Goal: Consume media (video, audio)

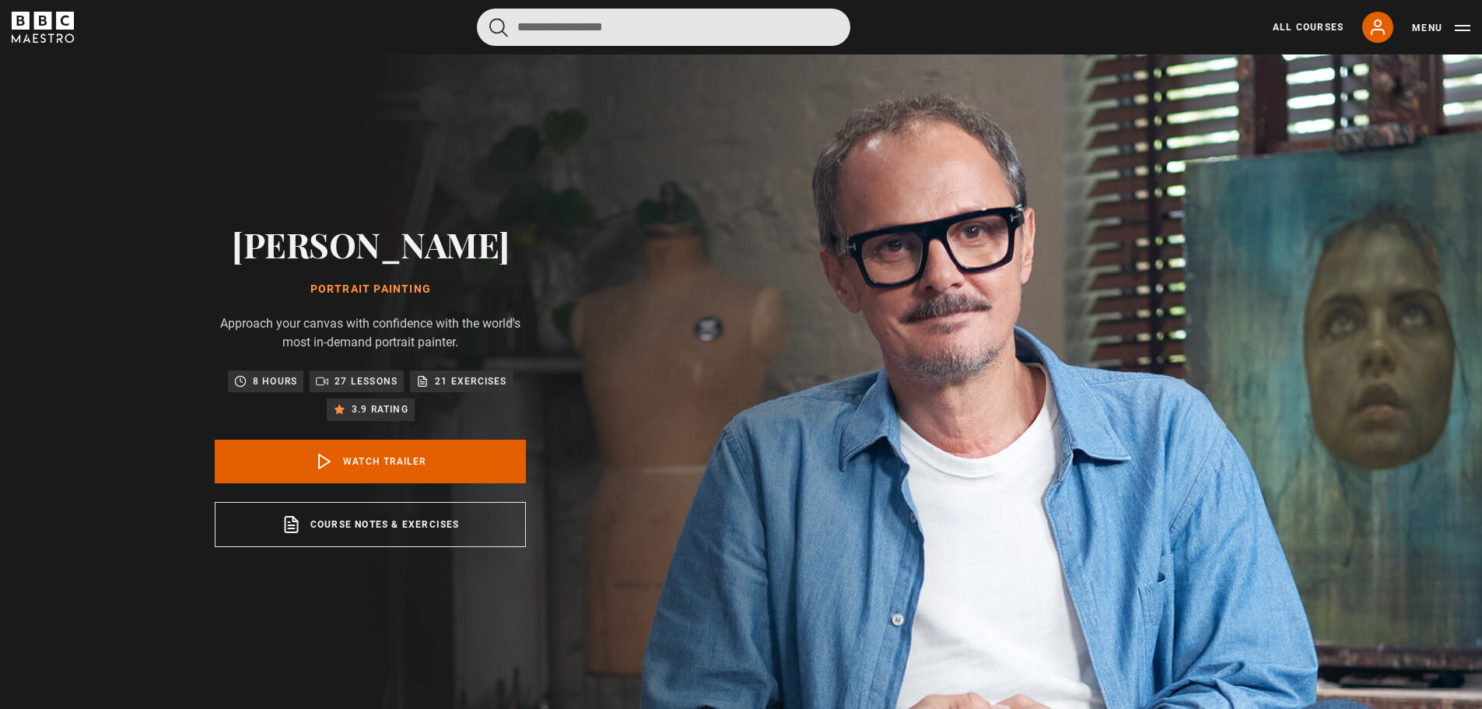
click at [641, 30] on input "Search" at bounding box center [663, 27] width 373 height 37
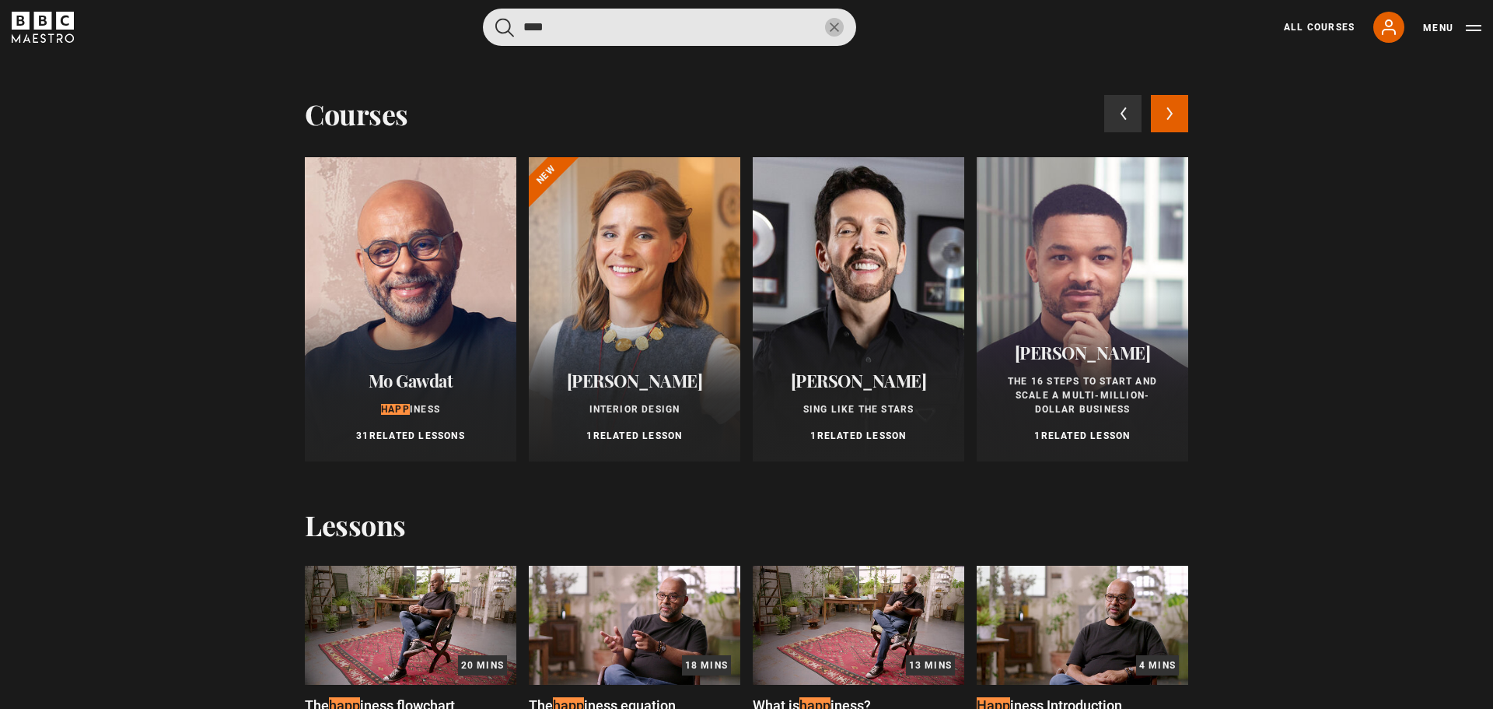
type input "****"
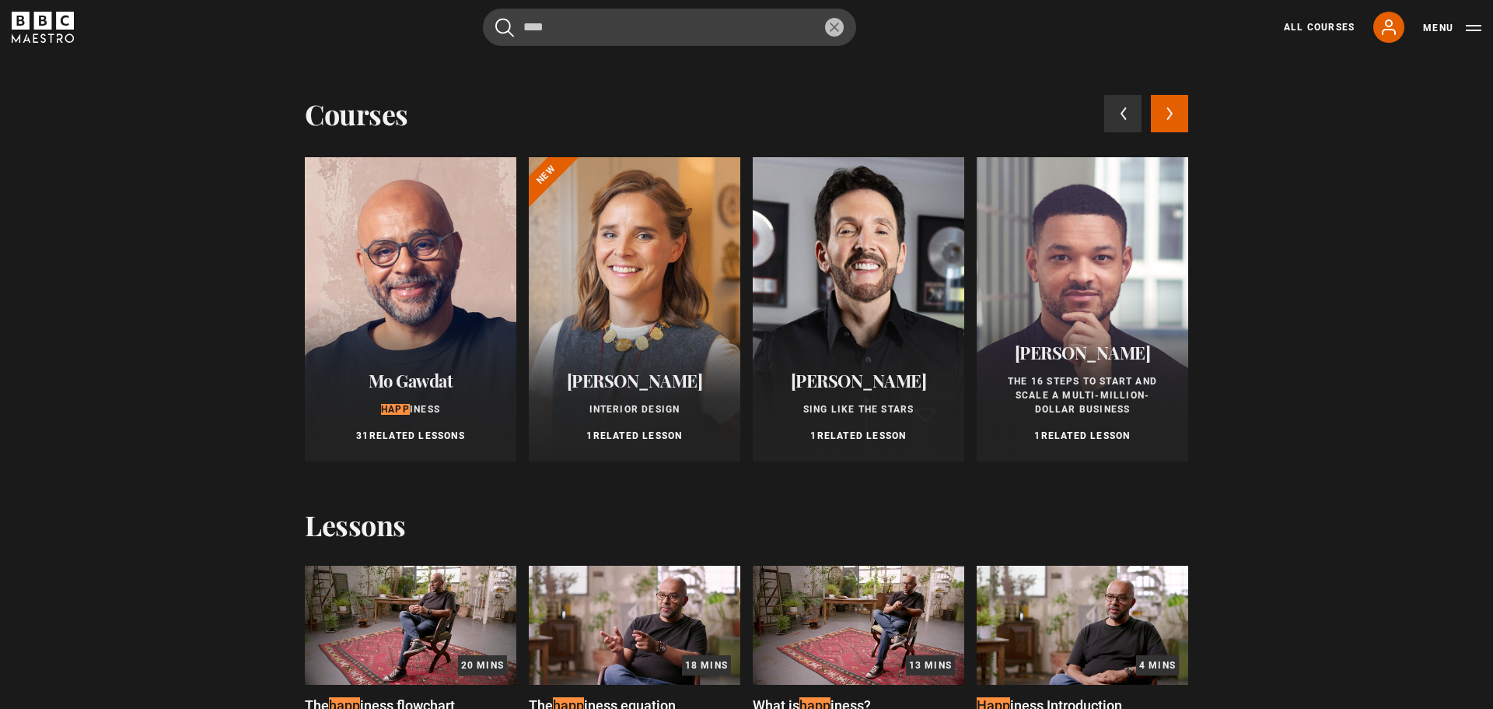
click at [385, 292] on div at bounding box center [411, 309] width 212 height 304
click at [449, 326] on div at bounding box center [411, 309] width 212 height 304
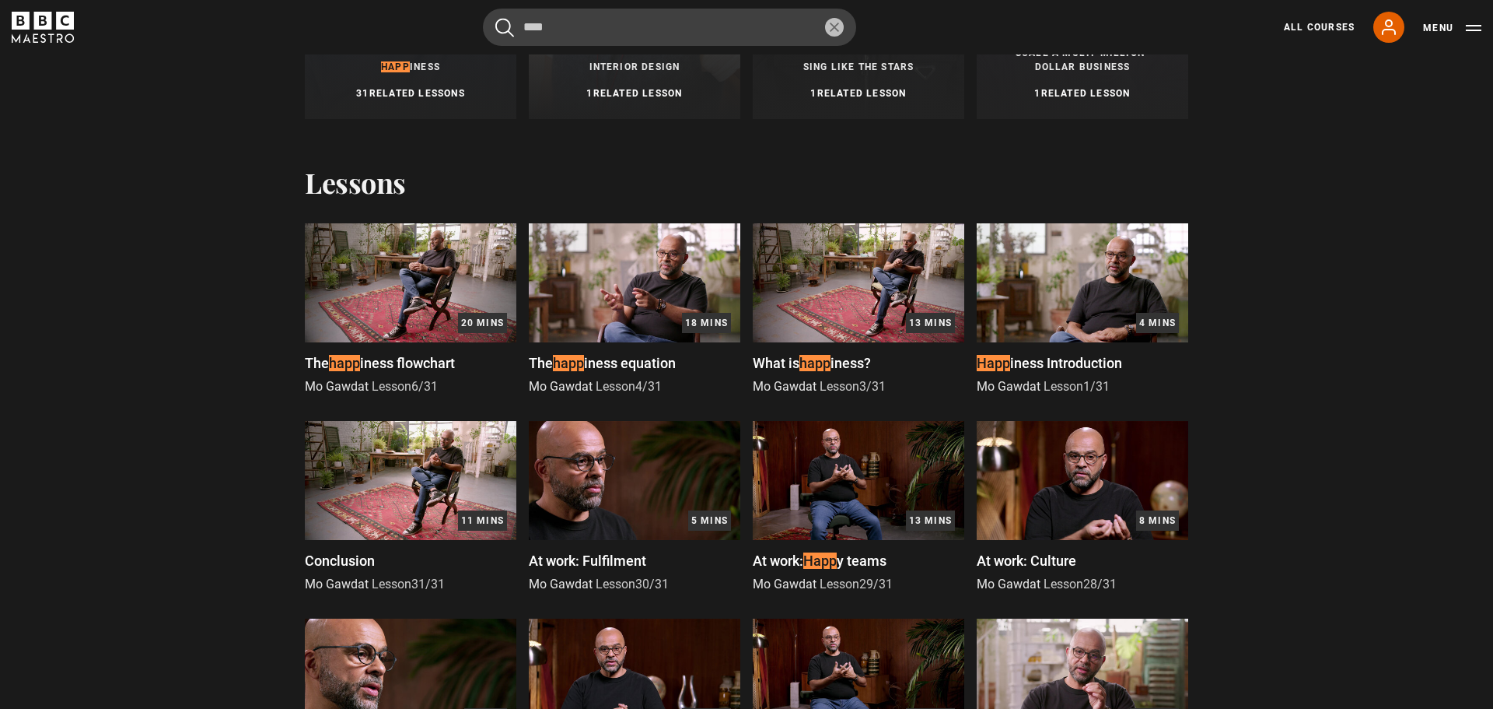
scroll to position [389, 0]
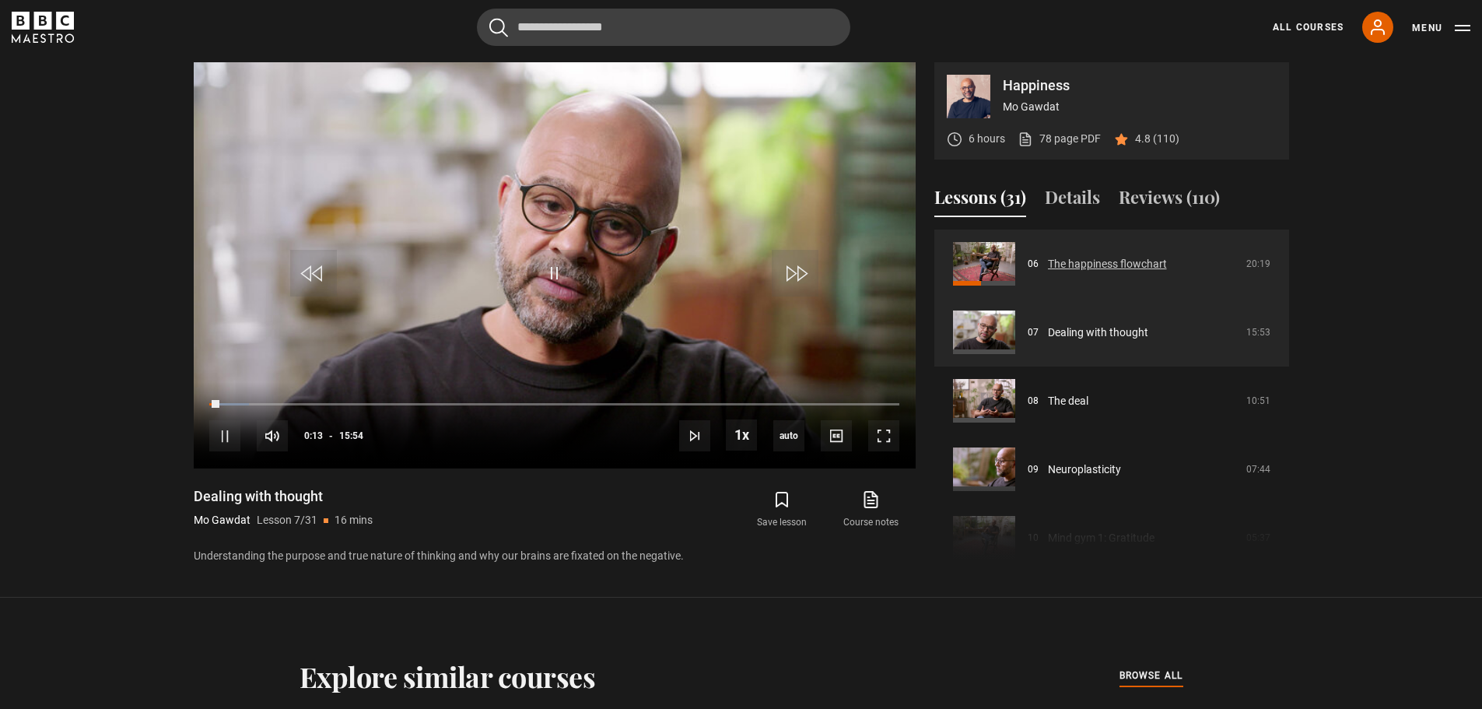
click at [1131, 262] on link "The happiness flowchart" at bounding box center [1107, 264] width 119 height 16
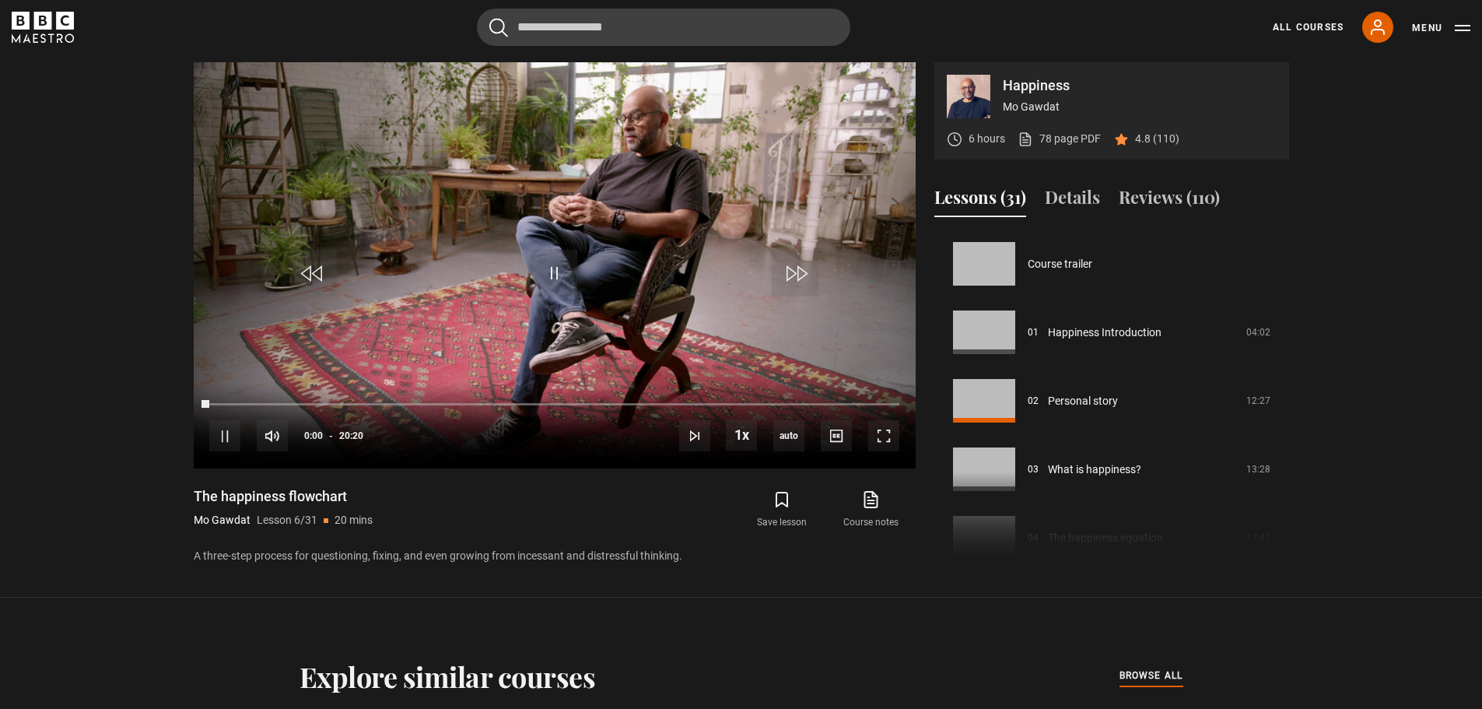
scroll to position [342, 0]
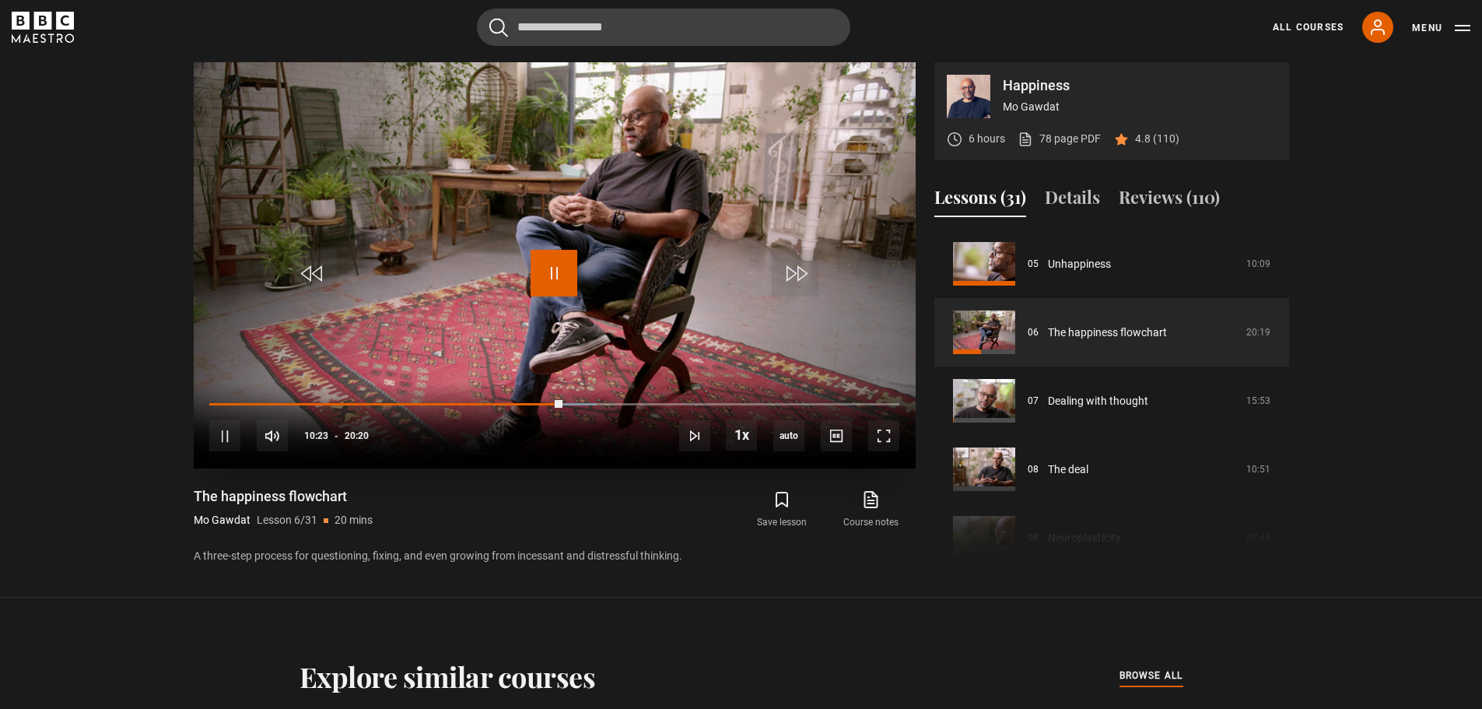
click at [566, 271] on span "Video Player" at bounding box center [553, 273] width 47 height 47
click at [214, 399] on div "10s Skip Back 10 seconds Pause 10s Skip Forward 10 seconds Loaded : 57.79% 00:4…" at bounding box center [555, 425] width 722 height 86
click at [214, 404] on div "00:08" at bounding box center [215, 403] width 2 height 5
drag, startPoint x: 227, startPoint y: 396, endPoint x: 193, endPoint y: 412, distance: 37.9
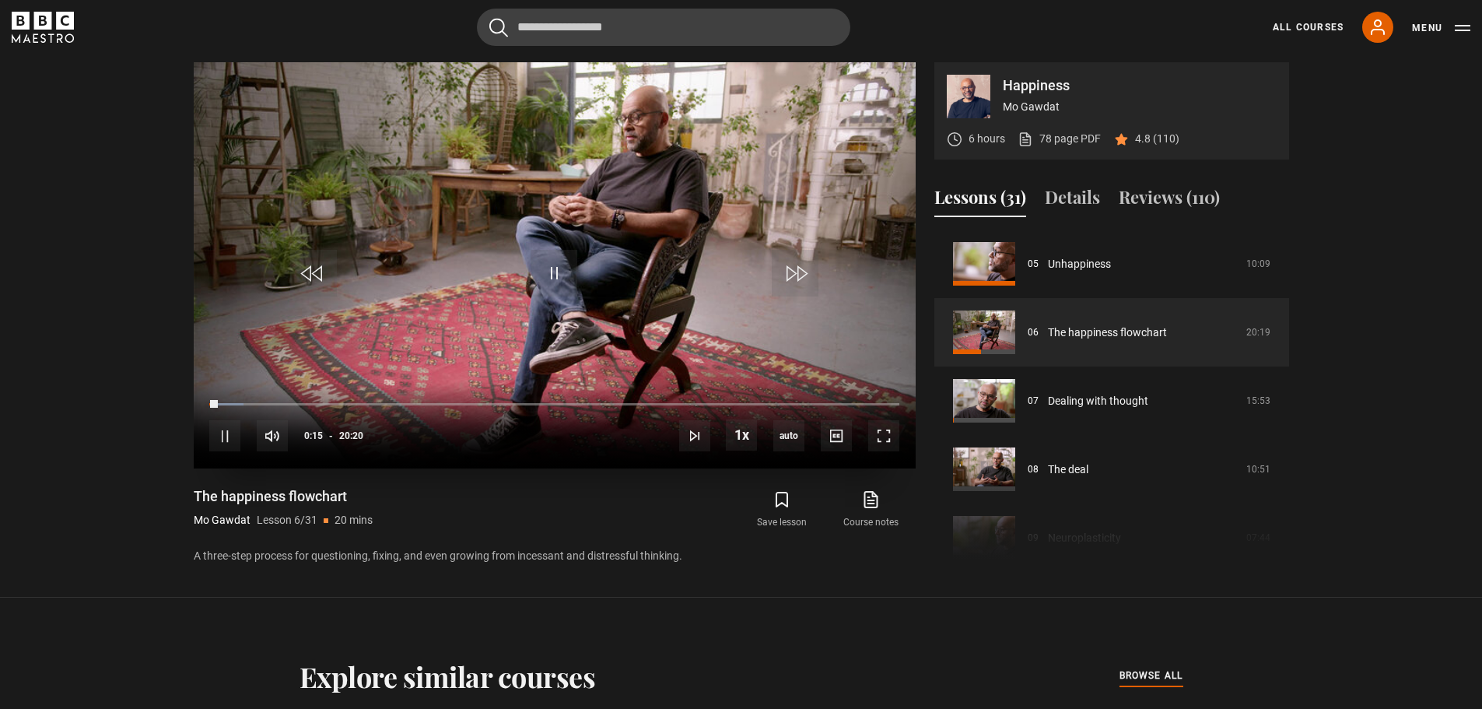
click at [194, 412] on div "10s Skip Back 10 seconds Pause 10s Skip Forward 10 seconds Loaded : 4.92% 00:04…" at bounding box center [555, 425] width 722 height 86
drag, startPoint x: 209, startPoint y: 405, endPoint x: 193, endPoint y: 404, distance: 16.4
click at [194, 404] on div "10s Skip Back 10 seconds Play 10s Skip Forward 10 seconds Loaded : 0.41% 00:00 …" at bounding box center [555, 425] width 722 height 86
click at [224, 438] on span "Video Player" at bounding box center [224, 435] width 31 height 31
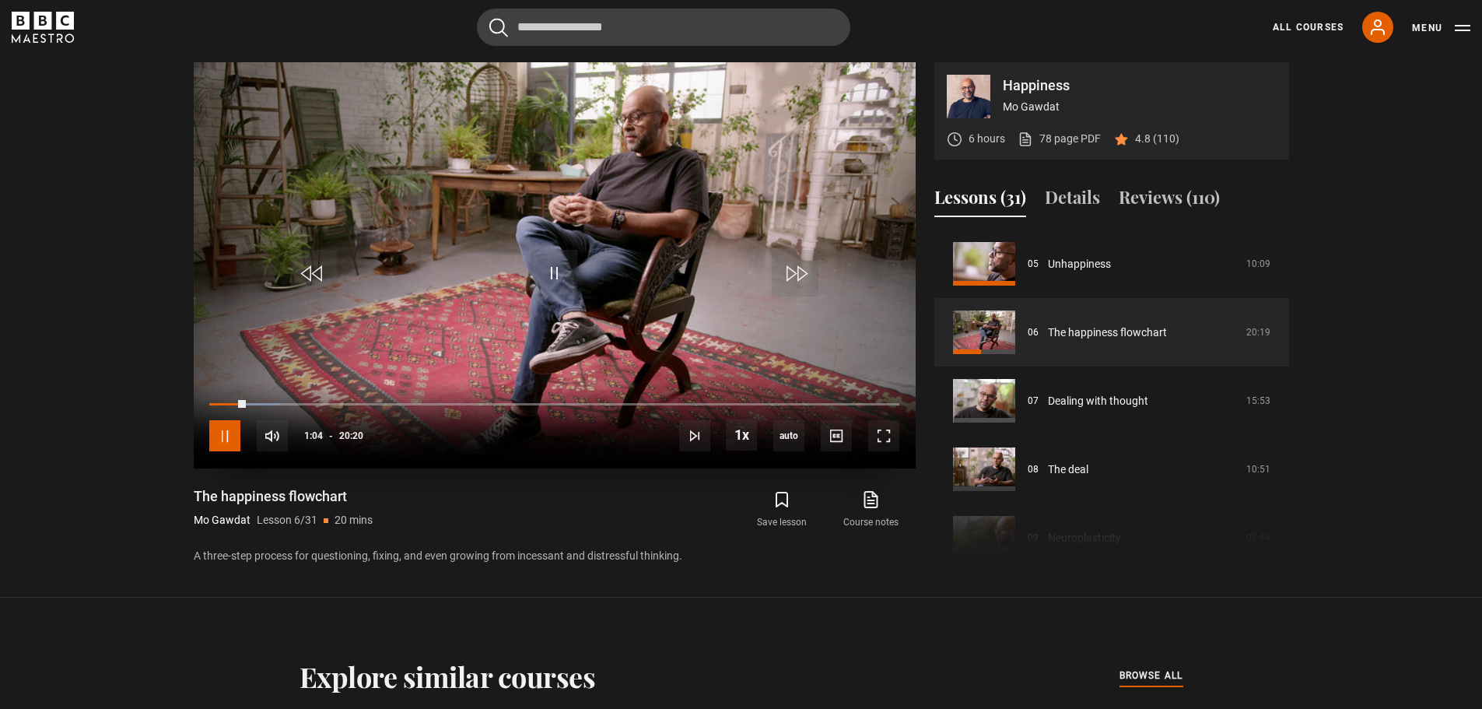
click at [224, 438] on span "Video Player" at bounding box center [224, 435] width 31 height 31
